Goal: Entertainment & Leisure: Consume media (video, audio)

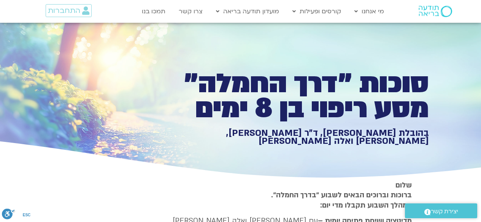
type input "1139.36"
type input "992.52"
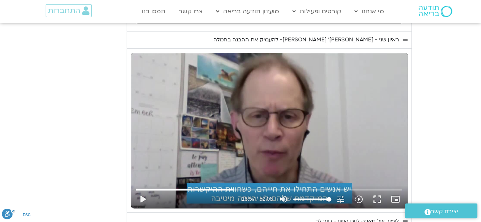
type input "1139.36"
type input "992.52"
type input "1139.36"
type input "992.52"
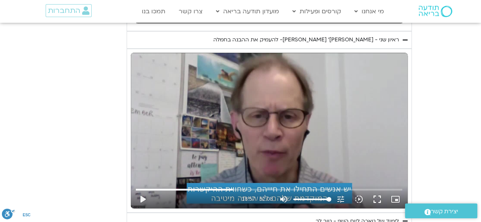
type input "1139.36"
type input "992.52"
type input "1139.36"
type input "992.52"
type input "1139.36"
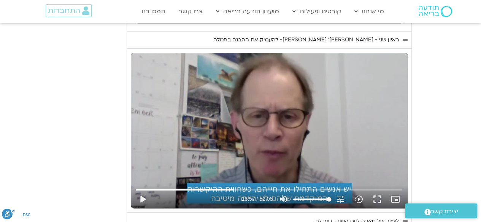
type input "992.52"
type input "1139.36"
type input "992.52"
type input "1139.36"
type input "992.52"
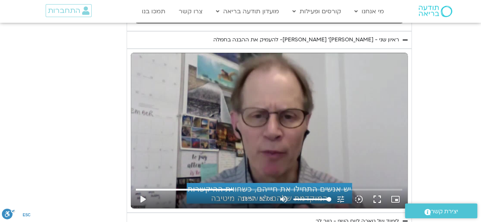
type input "1139.36"
type input "992.52"
type input "1139.36"
type input "992.52"
type input "1139.36"
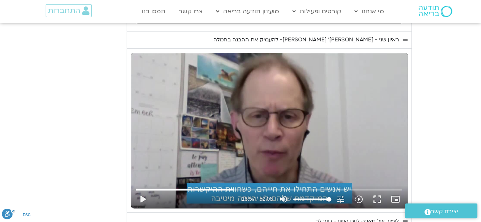
type input "992.52"
type input "1139.36"
type input "992.52"
type input "1139.36"
type input "992.52"
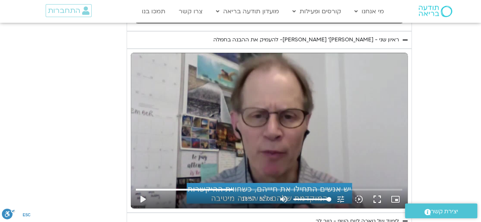
type input "1139.36"
type input "992.52"
type input "1139.36"
type input "992.52"
type input "1139.36"
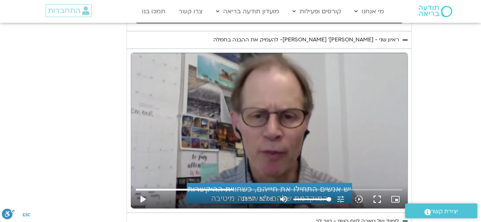
type input "992.52"
type input "1139.36"
type input "992.52"
type input "1139.36"
type input "992.52"
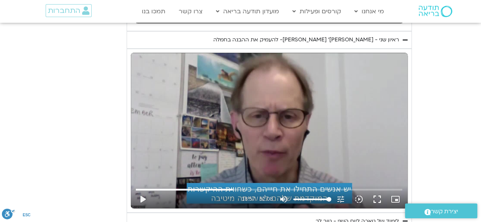
type input "1139.36"
type input "992.52"
type input "1139.36"
type input "992.52"
type input "1139.36"
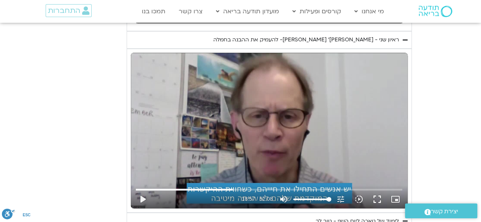
type input "992.52"
type input "1139.36"
type input "992.52"
type input "1139.36"
type input "992.52"
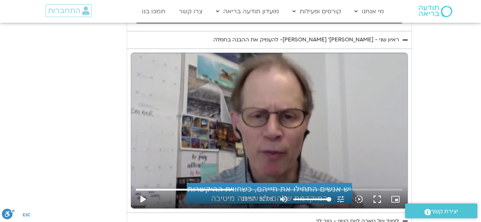
type input "1139.36"
type input "992.52"
type input "1139.36"
type input "992.52"
type input "1139.36"
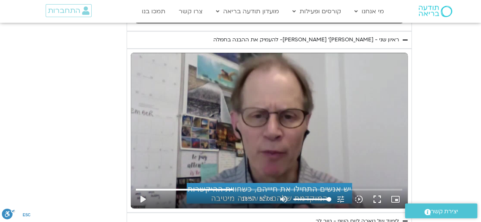
type input "992.52"
type input "1139.36"
type input "992.52"
type input "1139.36"
type input "992.52"
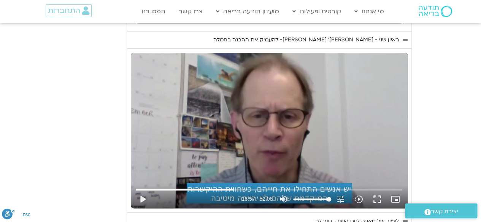
type input "1139.36"
type input "992.52"
type input "1139.36"
type input "992.52"
type input "1139.36"
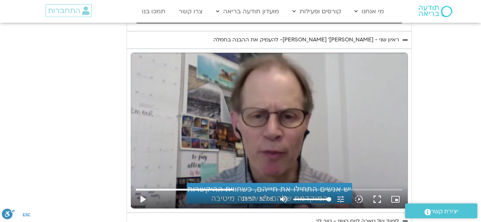
type input "992.52"
type input "1139.36"
type input "992.52"
type input "1139.36"
type input "992.52"
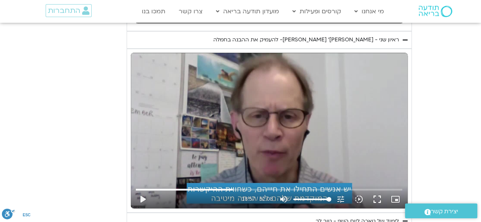
type input "1139.36"
type input "992.52"
type input "1139.36"
type input "992.52"
type input "1139.36"
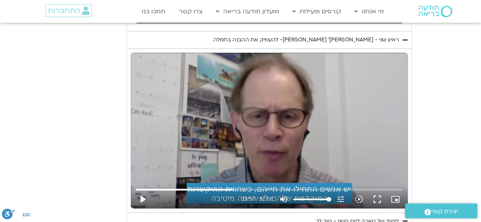
type input "992.52"
type input "1139.36"
type input "992.52"
type input "1139.36"
type input "992.52"
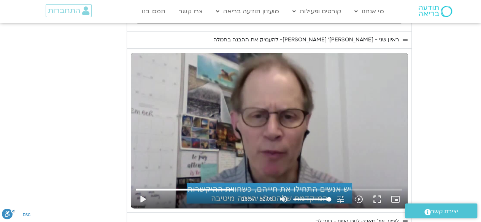
type input "1139.36"
type input "992.52"
type input "1139.36"
type input "992.52"
type input "1139.36"
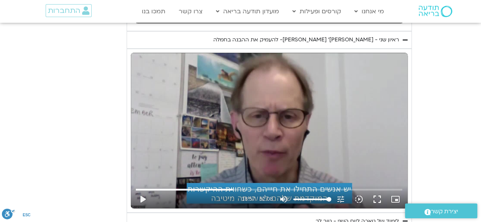
type input "992.52"
type input "1139.36"
type input "992.52"
type input "1139.36"
type input "992.52"
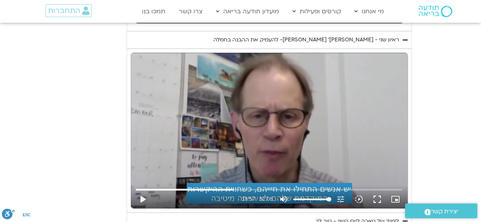
type input "1139.36"
type input "992.52"
type input "1139.36"
type input "992.52"
type input "1139.36"
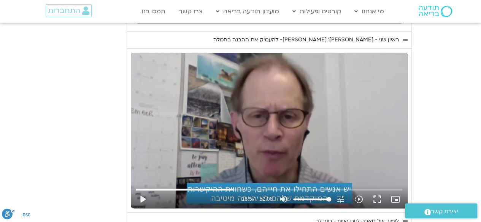
type input "992.52"
type input "1139.36"
type input "992.52"
type input "1139.36"
type input "992.52"
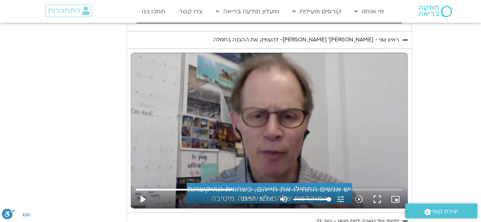
type input "1139.36"
type input "992.52"
type input "1139.36"
type input "992.52"
type input "1139.36"
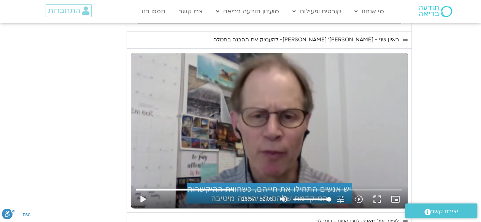
type input "992.52"
type input "1139.36"
type input "992.52"
type input "1139.36"
type input "992.52"
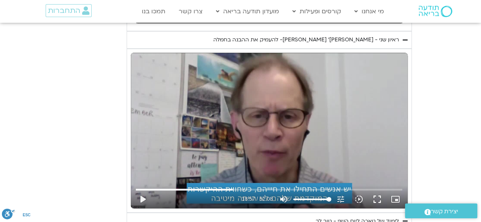
type input "1139.36"
type input "992.52"
type input "1139.36"
type input "992.52"
type input "1139.36"
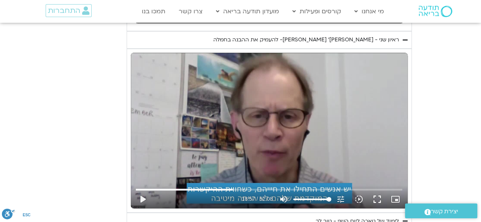
type input "992.52"
type input "1139.36"
type input "992.52"
type input "1139.36"
type input "992.52"
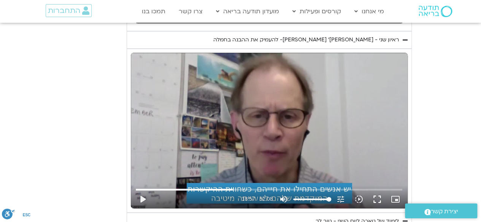
type input "1139.36"
type input "992.52"
type input "1139.36"
type input "992.52"
type input "1139.36"
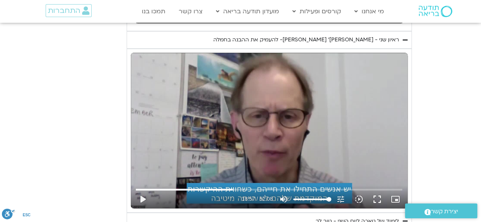
type input "992.52"
type input "1139.36"
type input "992.52"
type input "1139.36"
type input "992.52"
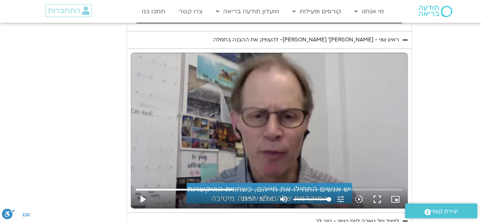
type input "1139.36"
type input "992.52"
type input "1139.36"
type input "992.52"
type input "1139.36"
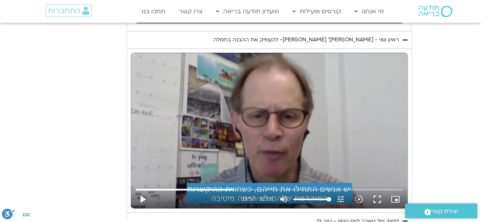
type input "992.52"
type input "1139.36"
type input "992.52"
type input "1139.36"
type input "992.52"
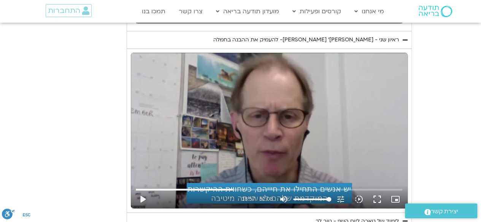
type input "1139.36"
type input "992.52"
type input "1139.36"
type input "992.52"
type input "1139.36"
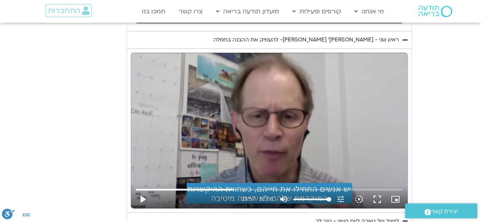
type input "992.52"
type input "1139.36"
type input "992.52"
type input "1139.36"
type input "992.52"
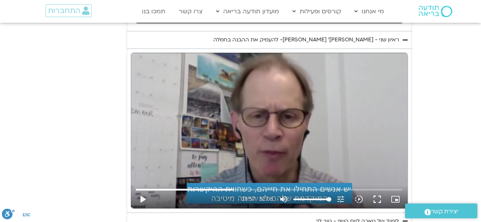
type input "1139.36"
type input "992.52"
type input "1139.36"
type input "992.52"
type input "1139.36"
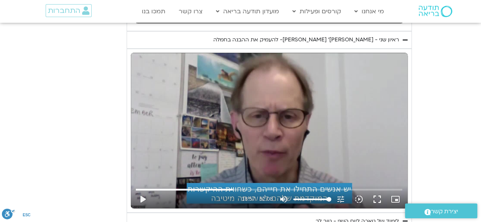
type input "992.52"
type input "1139.36"
type input "992.52"
type input "1139.36"
type input "992.52"
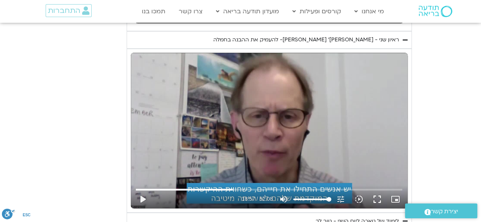
type input "1139.36"
type input "992.52"
type input "1139.36"
type input "992.52"
type input "1139.36"
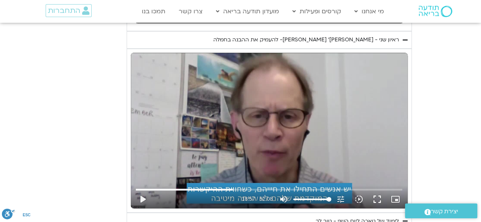
type input "992.52"
type input "1139.36"
type input "992.52"
type input "1139.36"
type input "992.52"
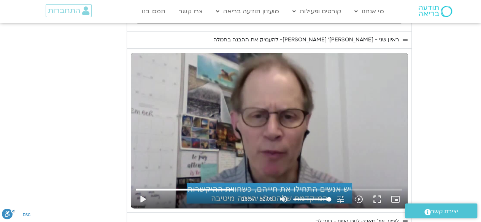
type input "1139.36"
type input "992.52"
type input "1139.36"
type input "992.52"
type input "1139.36"
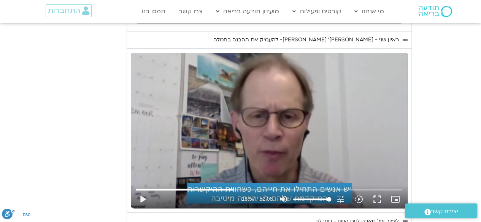
type input "992.52"
type input "1139.36"
type input "992.52"
type input "1139.36"
type input "992.52"
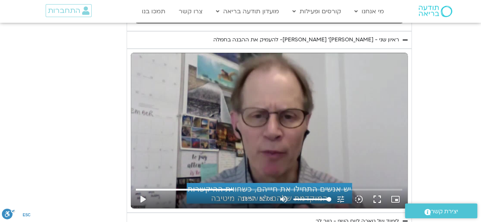
type input "1139.36"
type input "992.52"
type input "1139.36"
type input "992.52"
type input "1139.36"
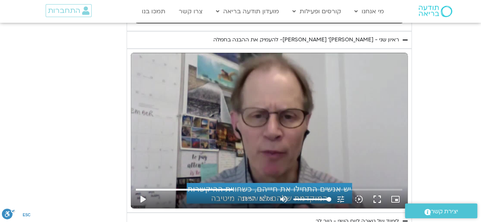
type input "992.52"
type input "1139.36"
type input "992.52"
type input "1139.36"
type input "992.52"
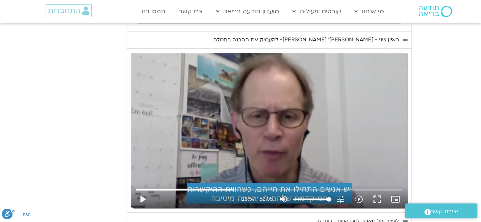
type input "1139.36"
type input "992.52"
type input "1139.36"
type input "992.52"
type input "1139.36"
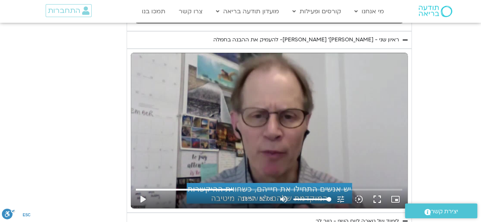
type input "992.52"
type input "1139.36"
type input "992.52"
type input "1139.36"
type input "992.52"
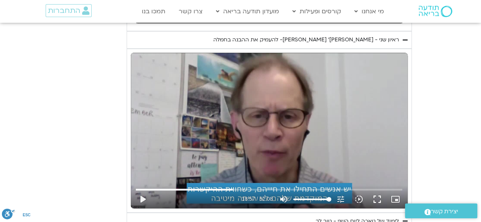
type input "1139.36"
type input "992.52"
type input "1139.36"
type input "992.52"
click at [141, 191] on button "play_arrow" at bounding box center [142, 200] width 18 height 18
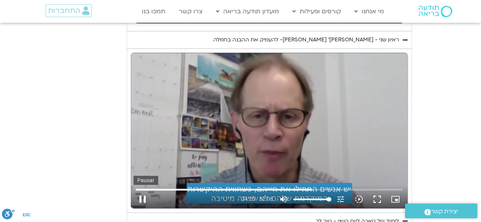
click at [138, 191] on button "pause" at bounding box center [142, 200] width 18 height 18
click at [140, 191] on button "play_arrow" at bounding box center [142, 200] width 18 height 18
click at [140, 191] on button "pause" at bounding box center [142, 200] width 18 height 18
click at [307, 188] on input "Buscar" at bounding box center [269, 190] width 267 height 5
click at [143, 191] on button "play_arrow" at bounding box center [142, 200] width 18 height 18
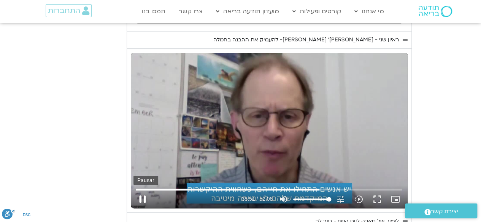
click at [139, 191] on button "pause" at bounding box center [142, 200] width 18 height 18
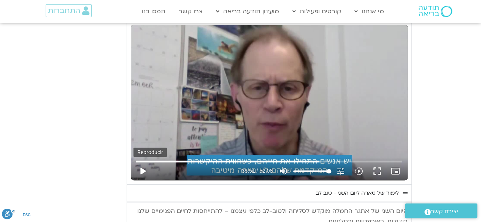
scroll to position [1794, 0]
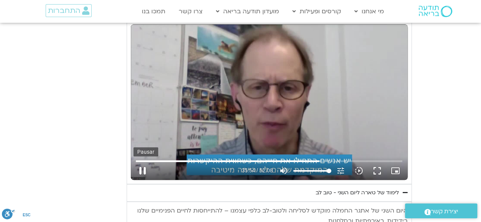
click at [140, 162] on button "pause" at bounding box center [142, 171] width 18 height 18
click at [141, 162] on button "play_arrow" at bounding box center [142, 171] width 18 height 18
click at [139, 162] on button "pause" at bounding box center [142, 171] width 18 height 18
click at [314, 159] on input "Buscar" at bounding box center [269, 161] width 267 height 5
click at [143, 162] on button "play_arrow" at bounding box center [142, 171] width 18 height 18
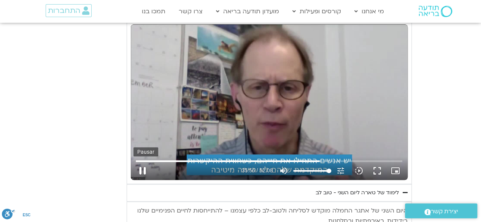
click at [145, 162] on button "pause" at bounding box center [142, 171] width 18 height 18
click at [141, 162] on button "play_arrow" at bounding box center [142, 171] width 18 height 18
click at [140, 162] on button "pause" at bounding box center [142, 171] width 18 height 18
click at [142, 162] on button "play_arrow" at bounding box center [142, 171] width 18 height 18
click at [141, 162] on button "pause" at bounding box center [142, 171] width 18 height 18
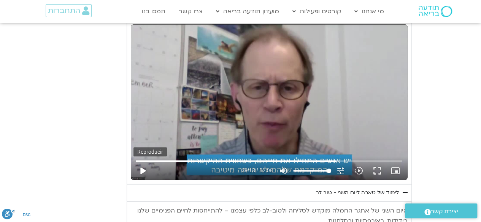
click at [141, 162] on button "play_arrow" at bounding box center [142, 171] width 18 height 18
click at [142, 162] on button "pause" at bounding box center [142, 171] width 18 height 18
